Goal: Transaction & Acquisition: Purchase product/service

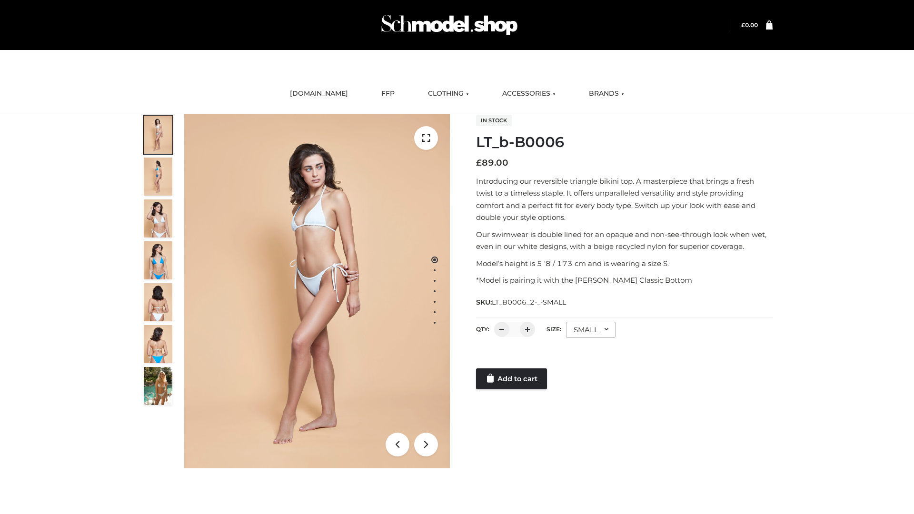
click at [512, 379] on link "Add to cart" at bounding box center [511, 378] width 71 height 21
